Goal: Navigation & Orientation: Find specific page/section

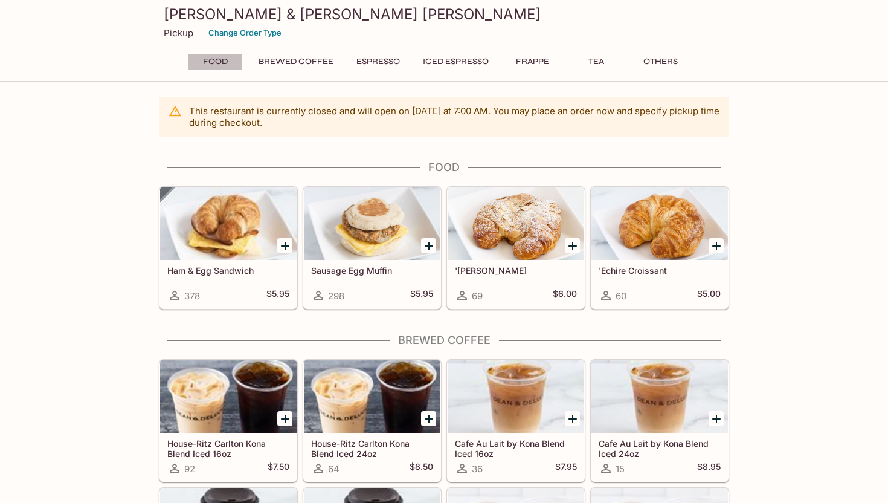
click at [214, 63] on button "Food" at bounding box center [215, 61] width 54 height 17
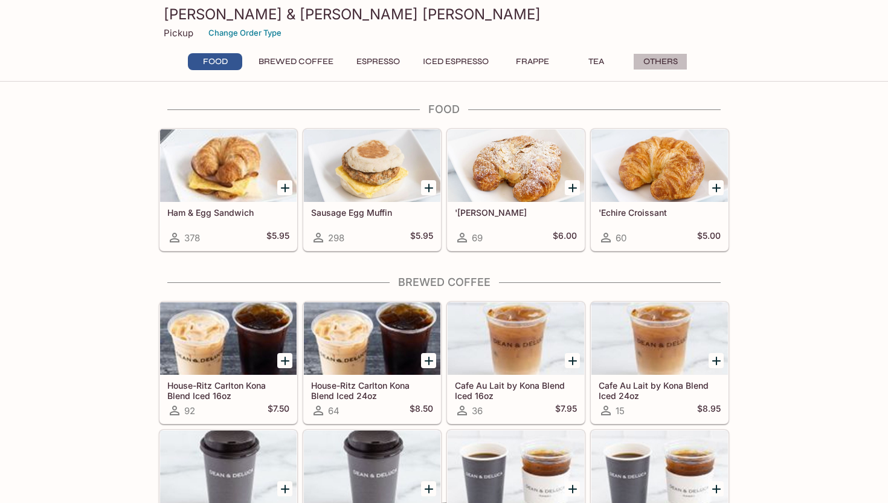
click at [659, 54] on button "Others" at bounding box center [660, 61] width 54 height 17
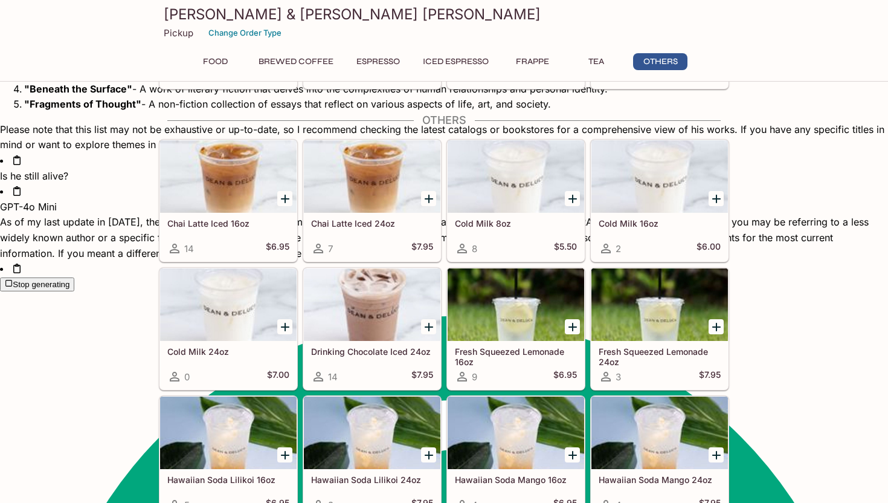
scroll to position [2504, 0]
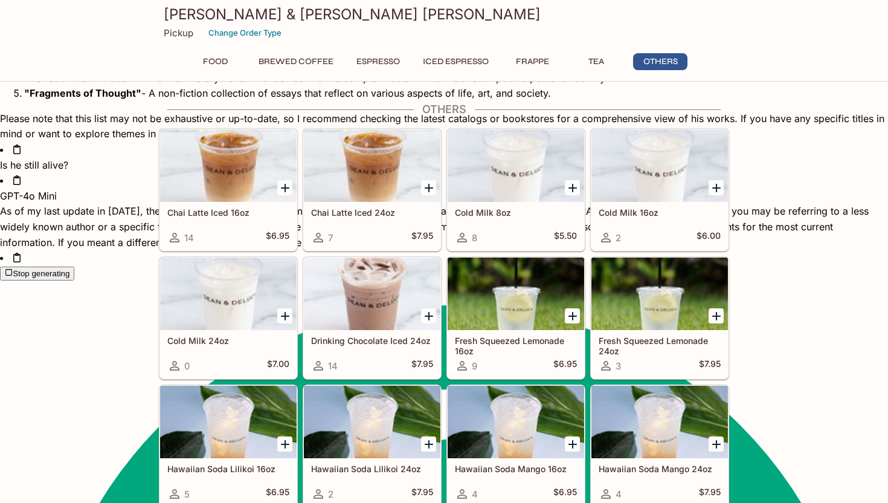
click at [582, 66] on button "Tea" at bounding box center [596, 61] width 54 height 17
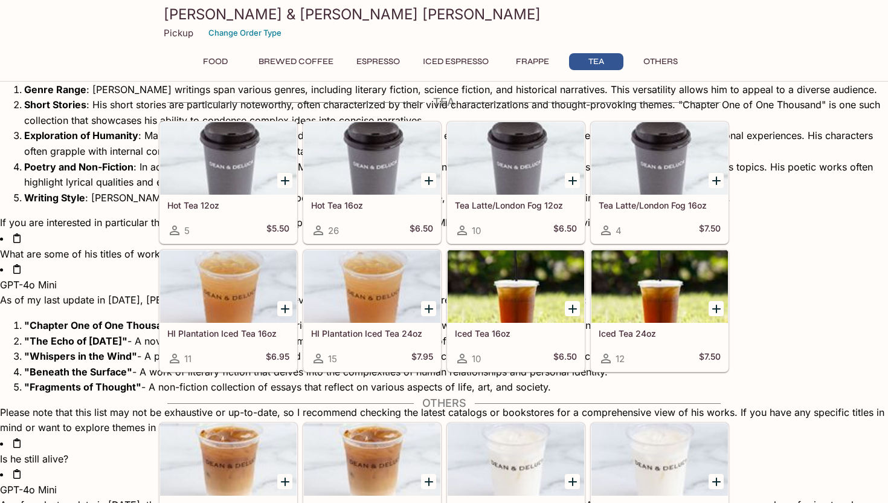
scroll to position [2203, 0]
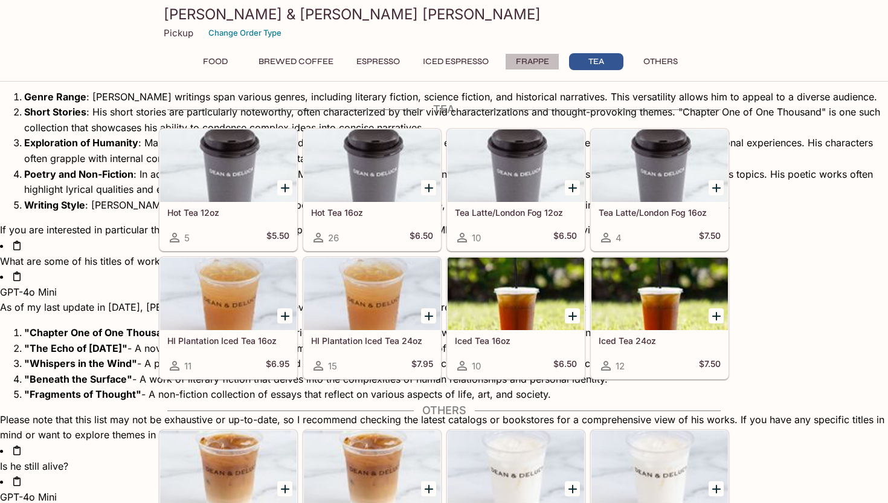
click at [546, 68] on button "Frappe" at bounding box center [532, 61] width 54 height 17
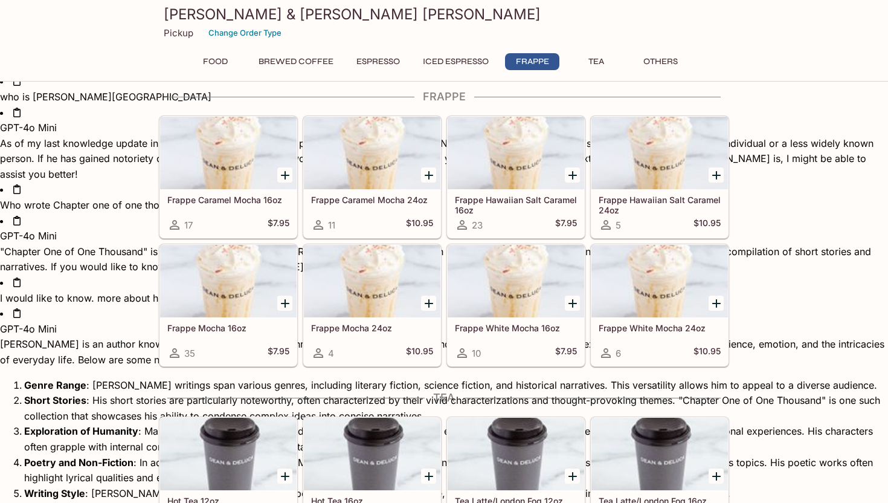
scroll to position [1902, 0]
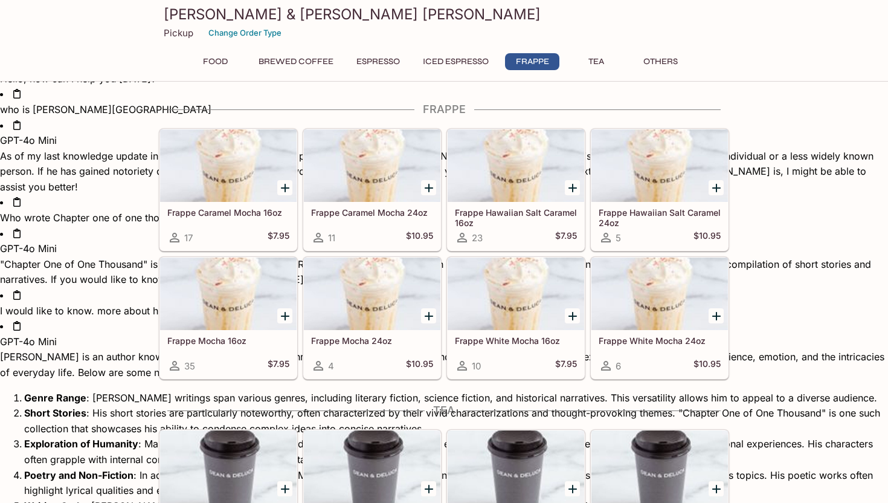
click at [499, 71] on div "Food Brewed Coffee Espresso Iced Espresso Frappe Tea Others" at bounding box center [444, 65] width 522 height 24
click at [472, 71] on div "Food Brewed Coffee Espresso Iced Espresso Frappe Tea Others" at bounding box center [444, 65] width 522 height 24
click at [462, 53] on div "[PERSON_NAME] & [PERSON_NAME] [PERSON_NAME] Pickup Change Order Type Food Brewe…" at bounding box center [444, 38] width 580 height 77
click at [467, 60] on button "Iced Espresso" at bounding box center [455, 61] width 79 height 17
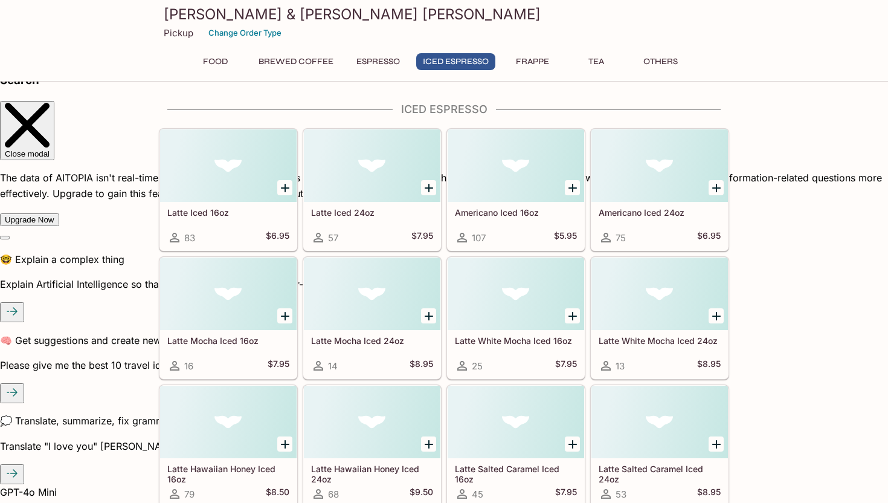
click at [370, 65] on button "Espresso" at bounding box center [378, 61] width 57 height 17
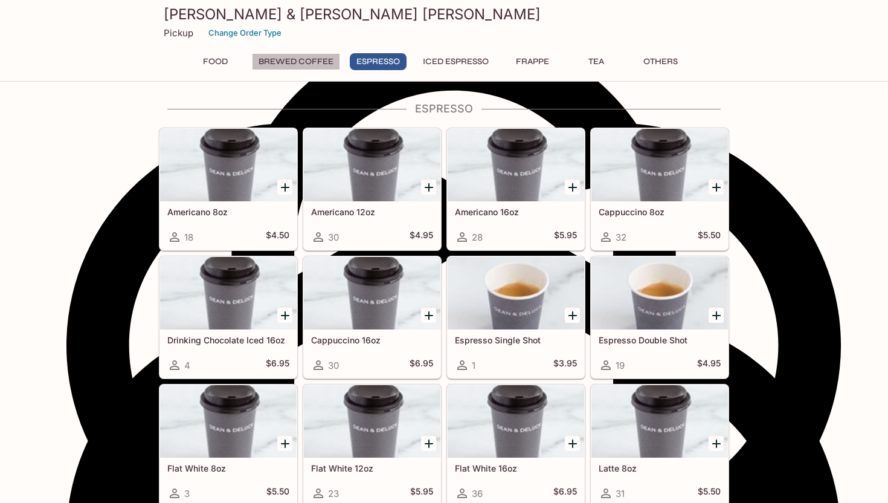
click at [322, 65] on button "Brewed Coffee" at bounding box center [296, 61] width 88 height 17
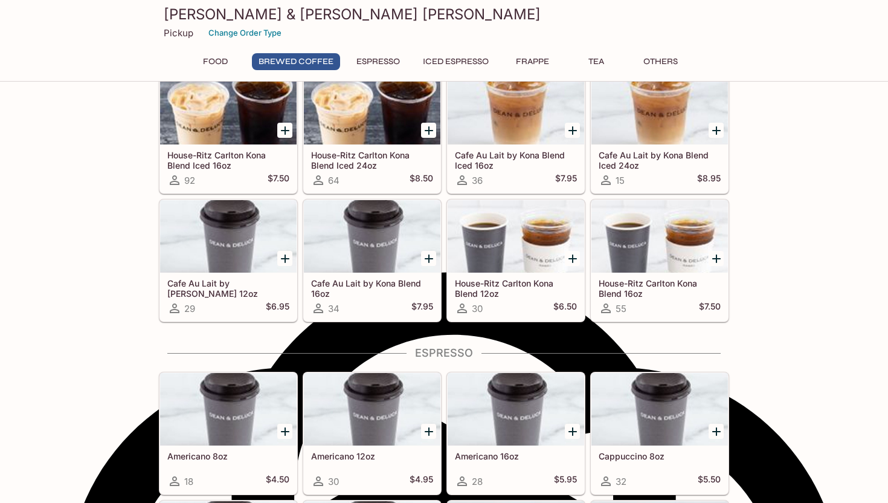
scroll to position [231, 0]
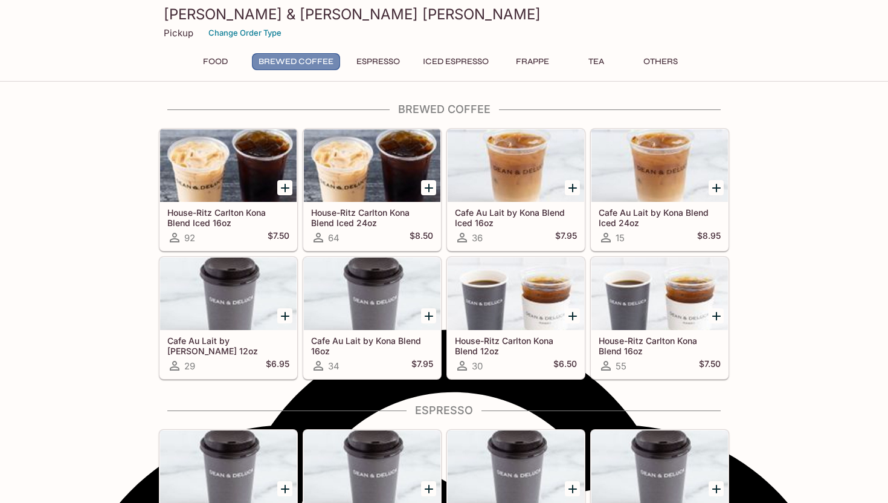
click at [263, 63] on button "Brewed Coffee" at bounding box center [296, 61] width 88 height 17
click at [229, 65] on button "Food" at bounding box center [215, 61] width 54 height 17
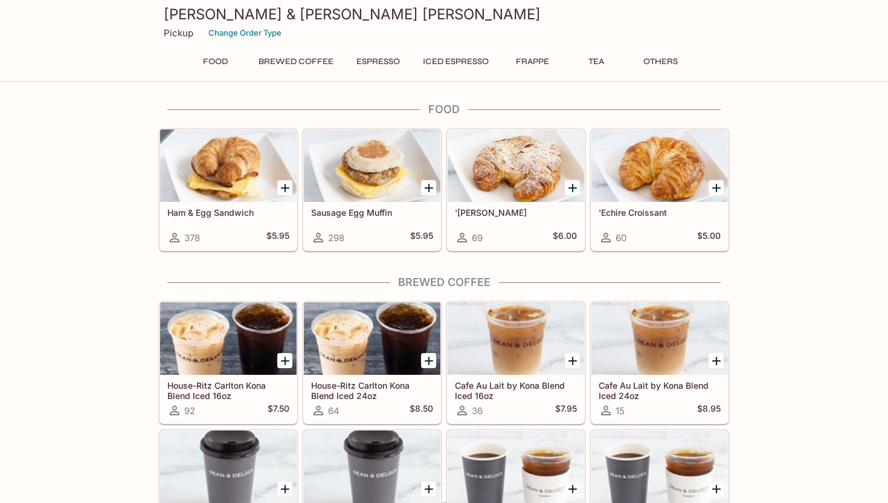
scroll to position [0, 0]
